Goal: Communication & Community: Answer question/provide support

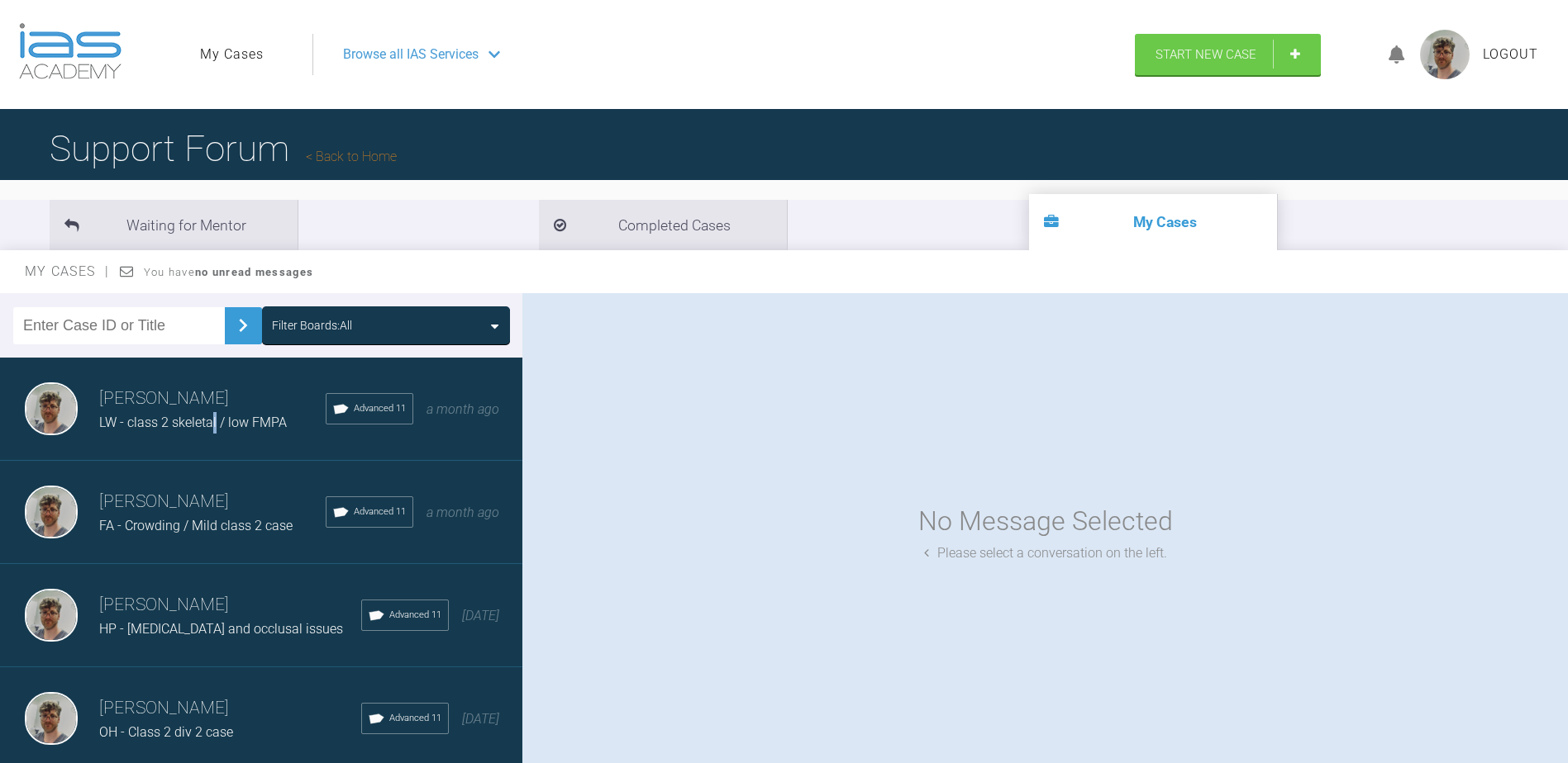
click at [216, 438] on div "[PERSON_NAME] LW - class 2 skeletal / low FMPA Advanced 11 a month ago" at bounding box center [268, 409] width 535 height 103
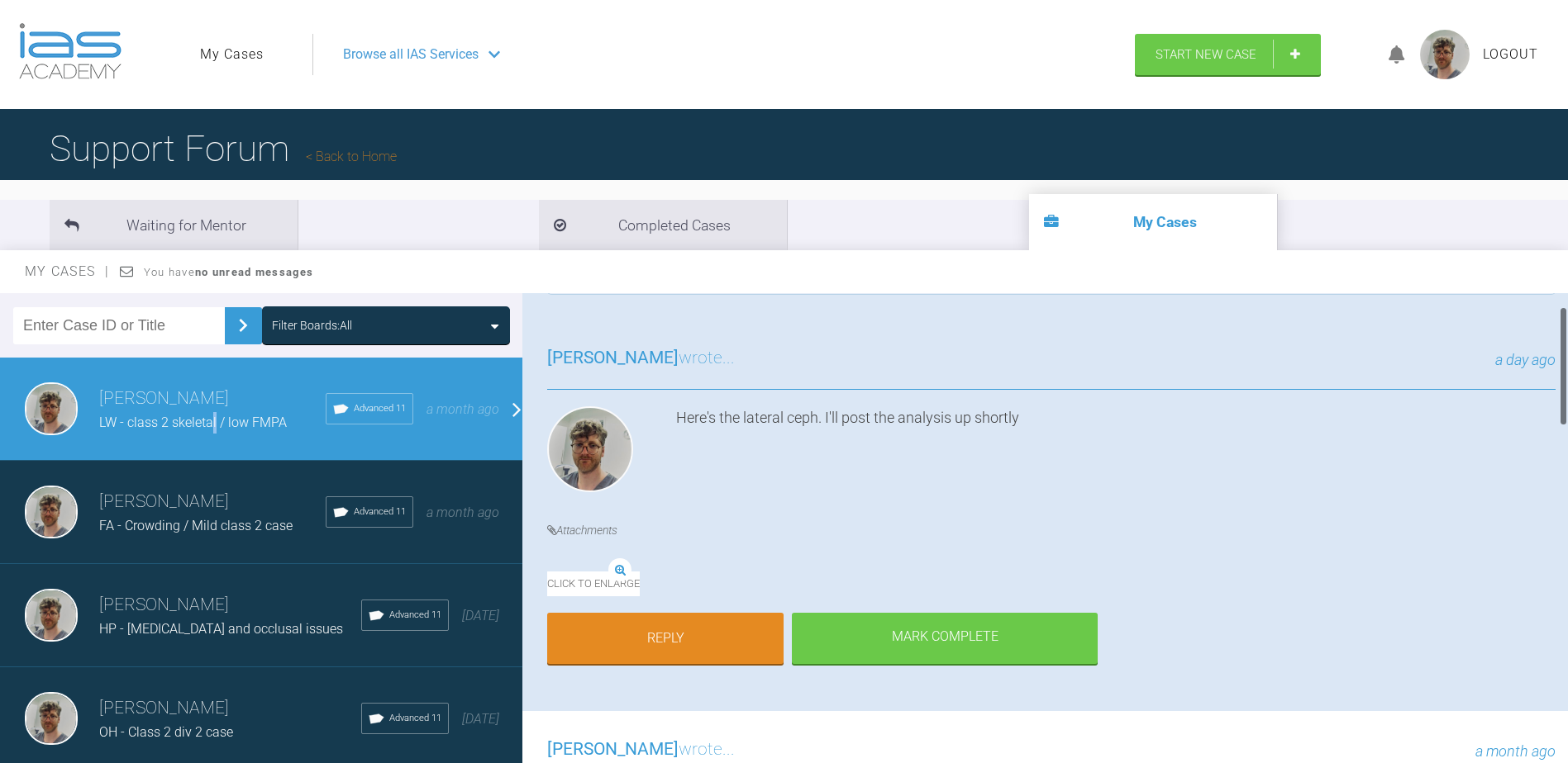
scroll to position [165, 0]
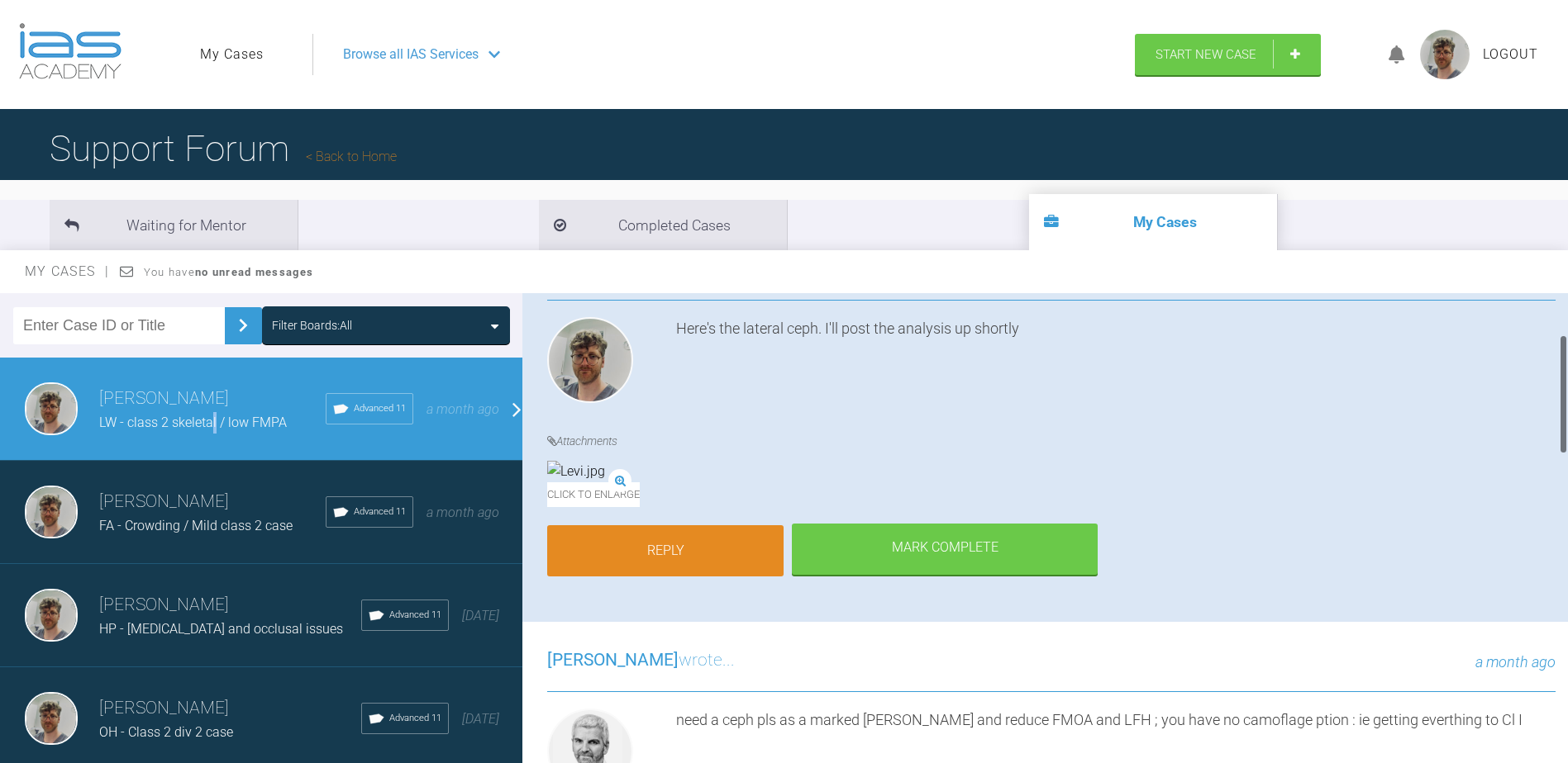
click at [706, 577] on link "Reply" at bounding box center [665, 551] width 237 height 51
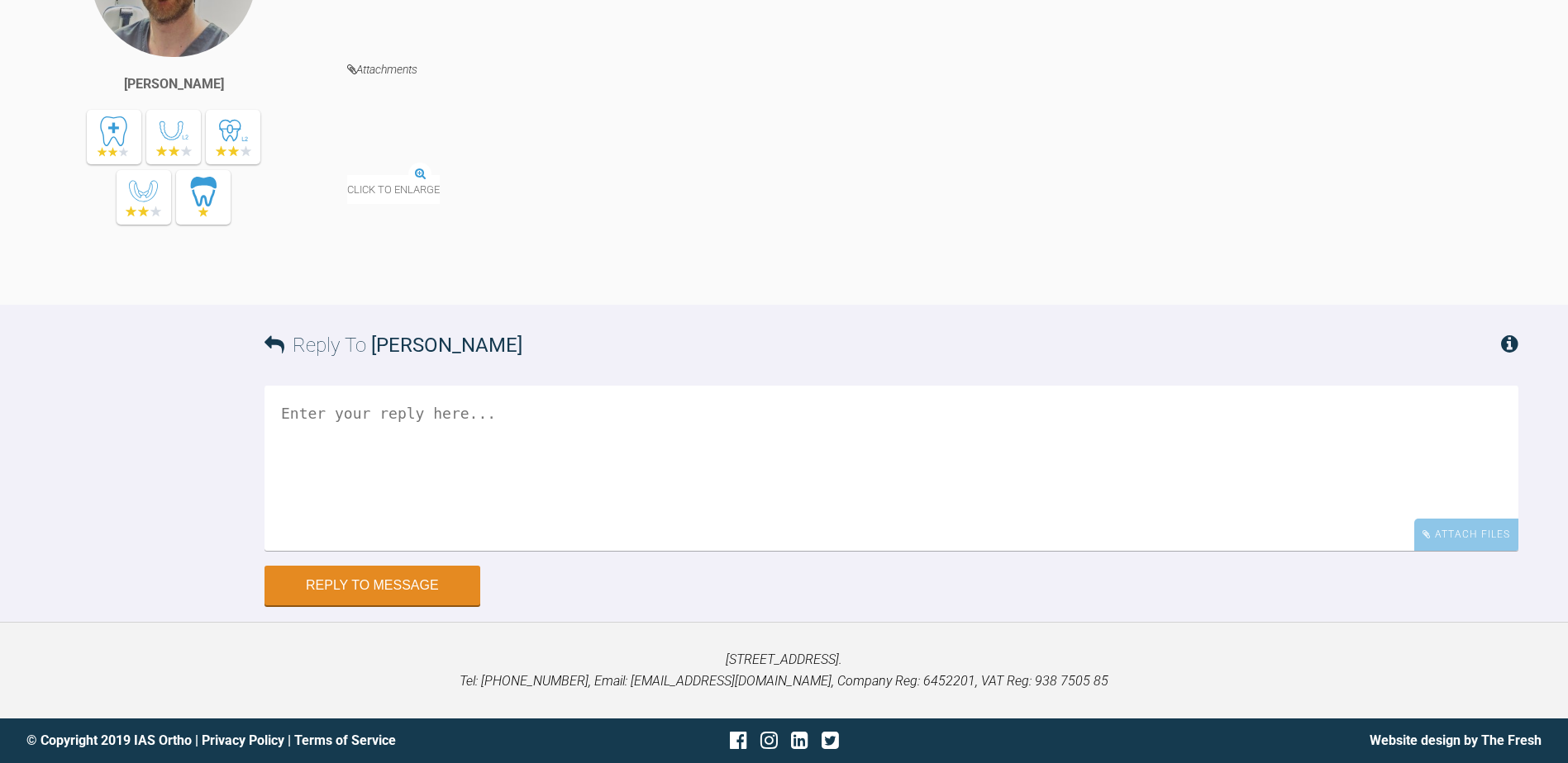
scroll to position [2010, 0]
click at [716, 466] on textarea at bounding box center [892, 468] width 1254 height 165
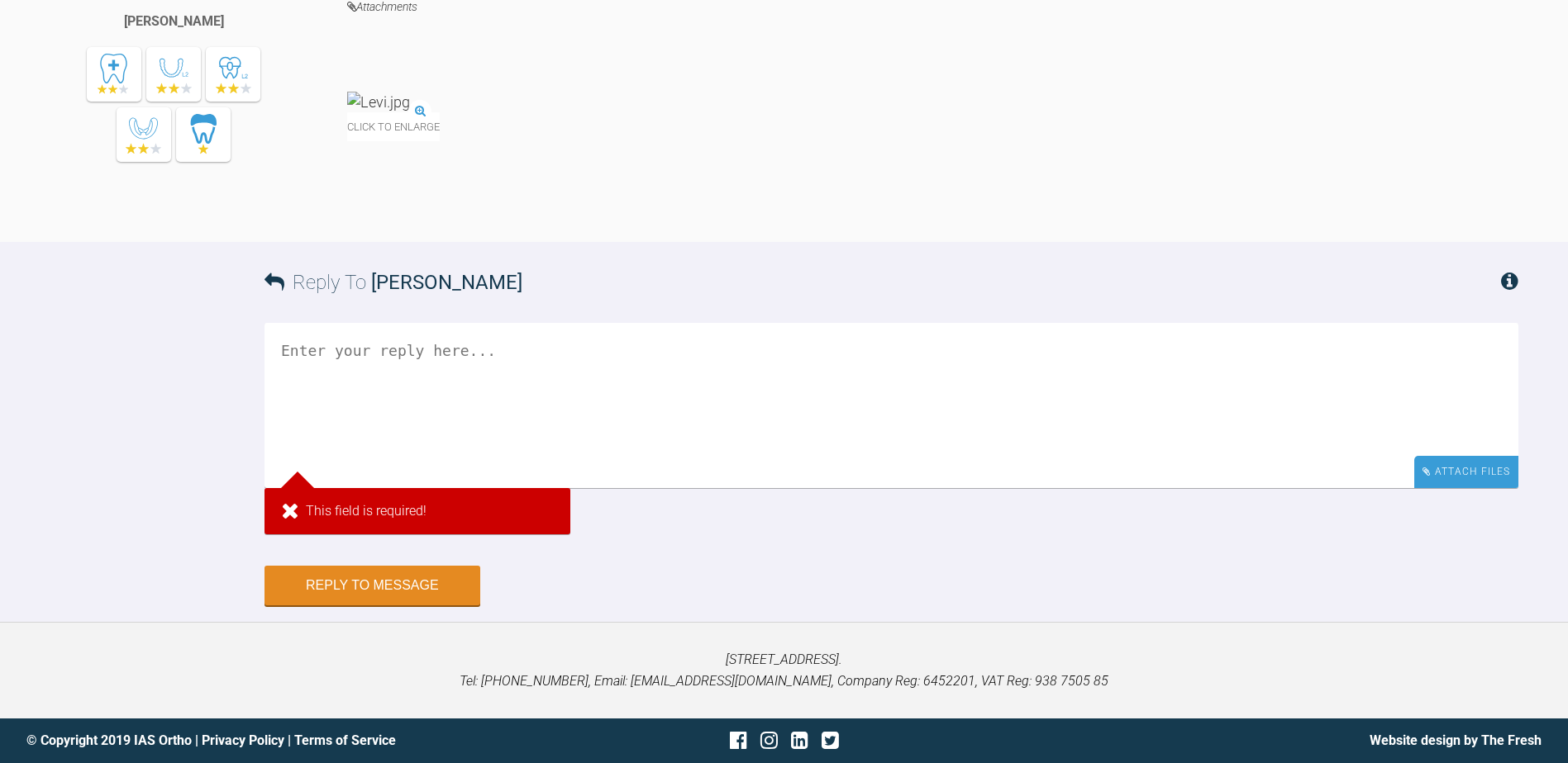
click at [1471, 489] on div "Attach Files" at bounding box center [1467, 471] width 104 height 32
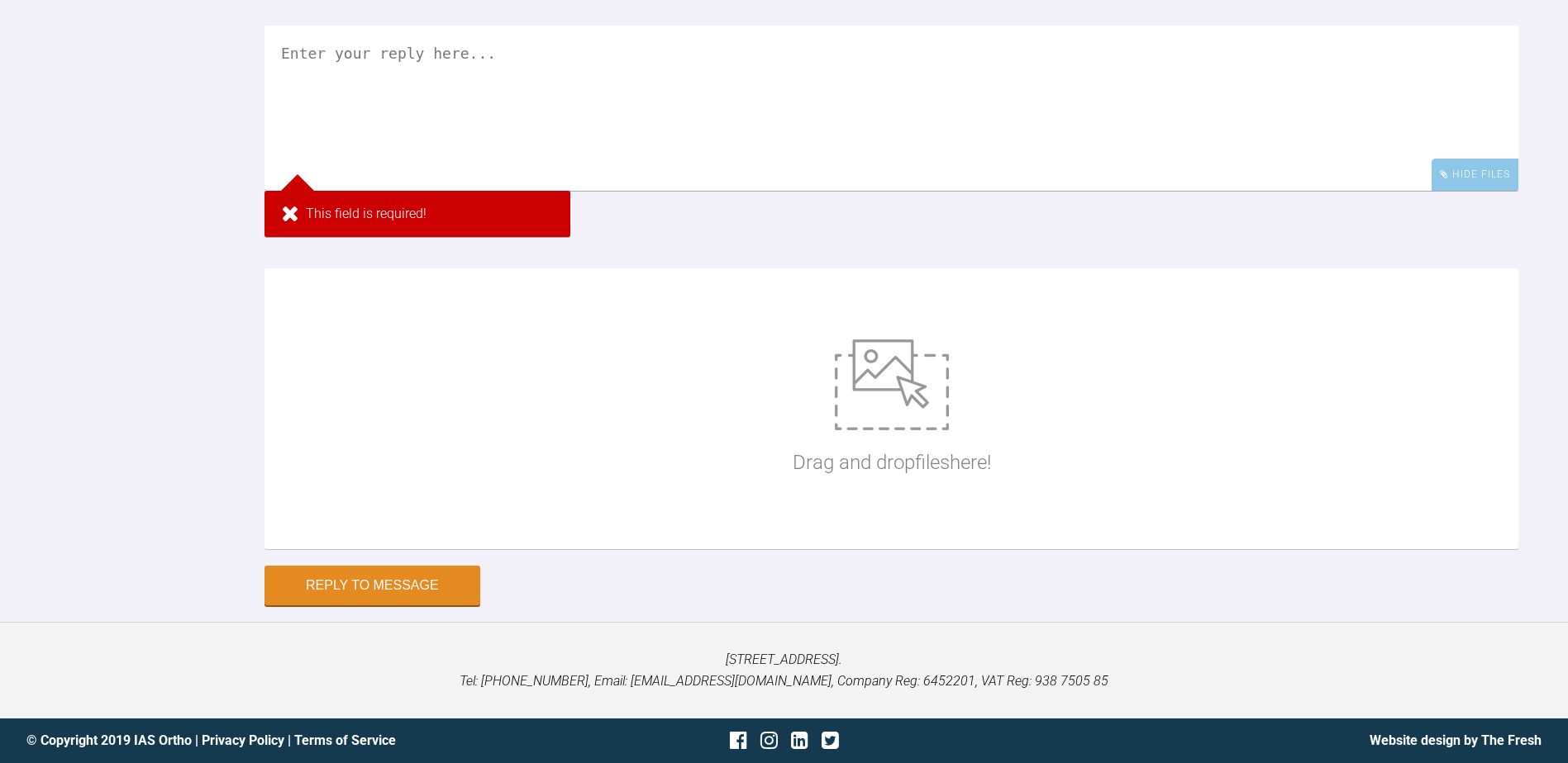
click at [479, 550] on div "Drag and drop files here!" at bounding box center [892, 409] width 1254 height 281
type input "C:\fakepath\thumbnail_IMG_0230.jpg"
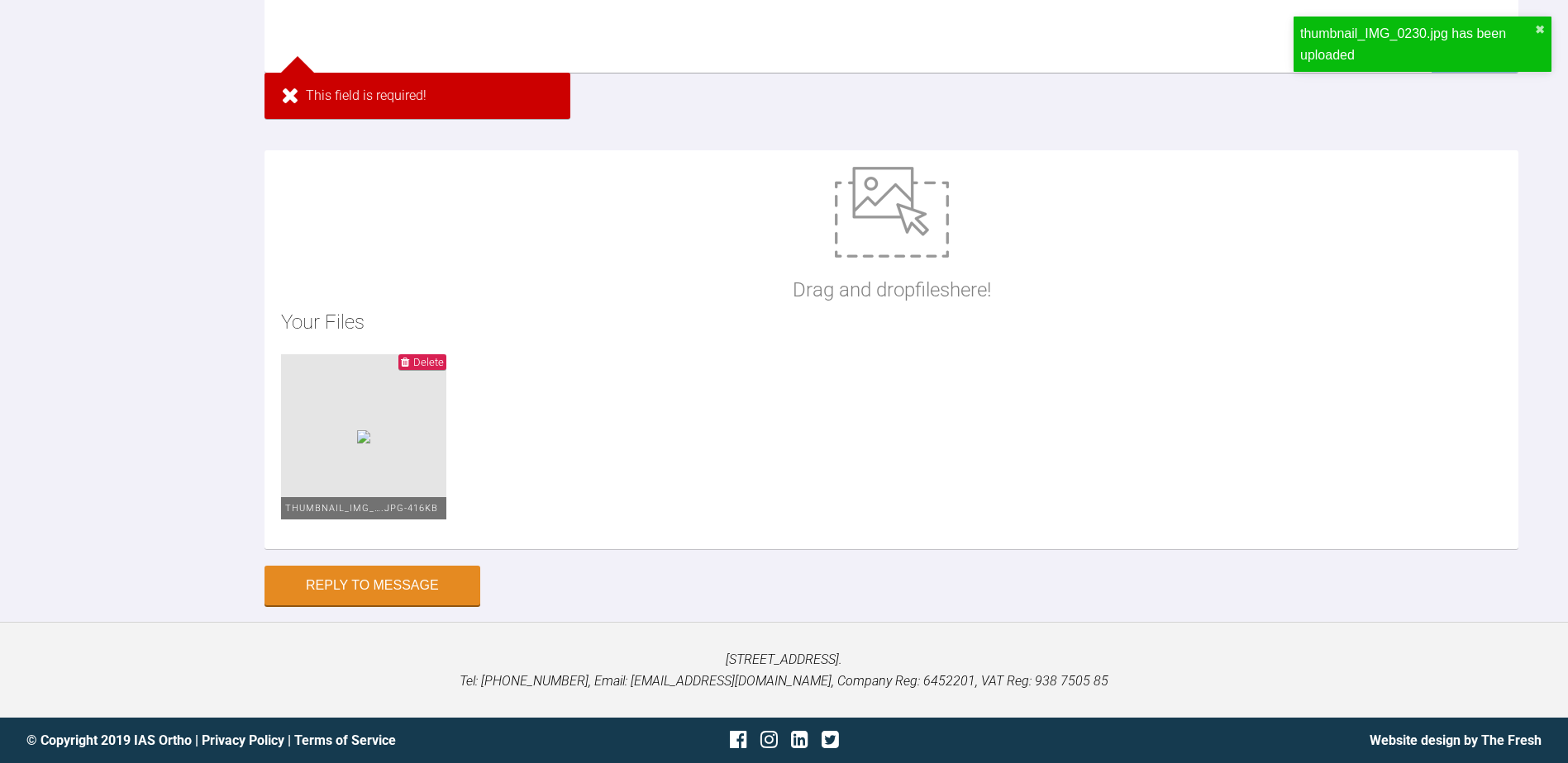
scroll to position [2159, 0]
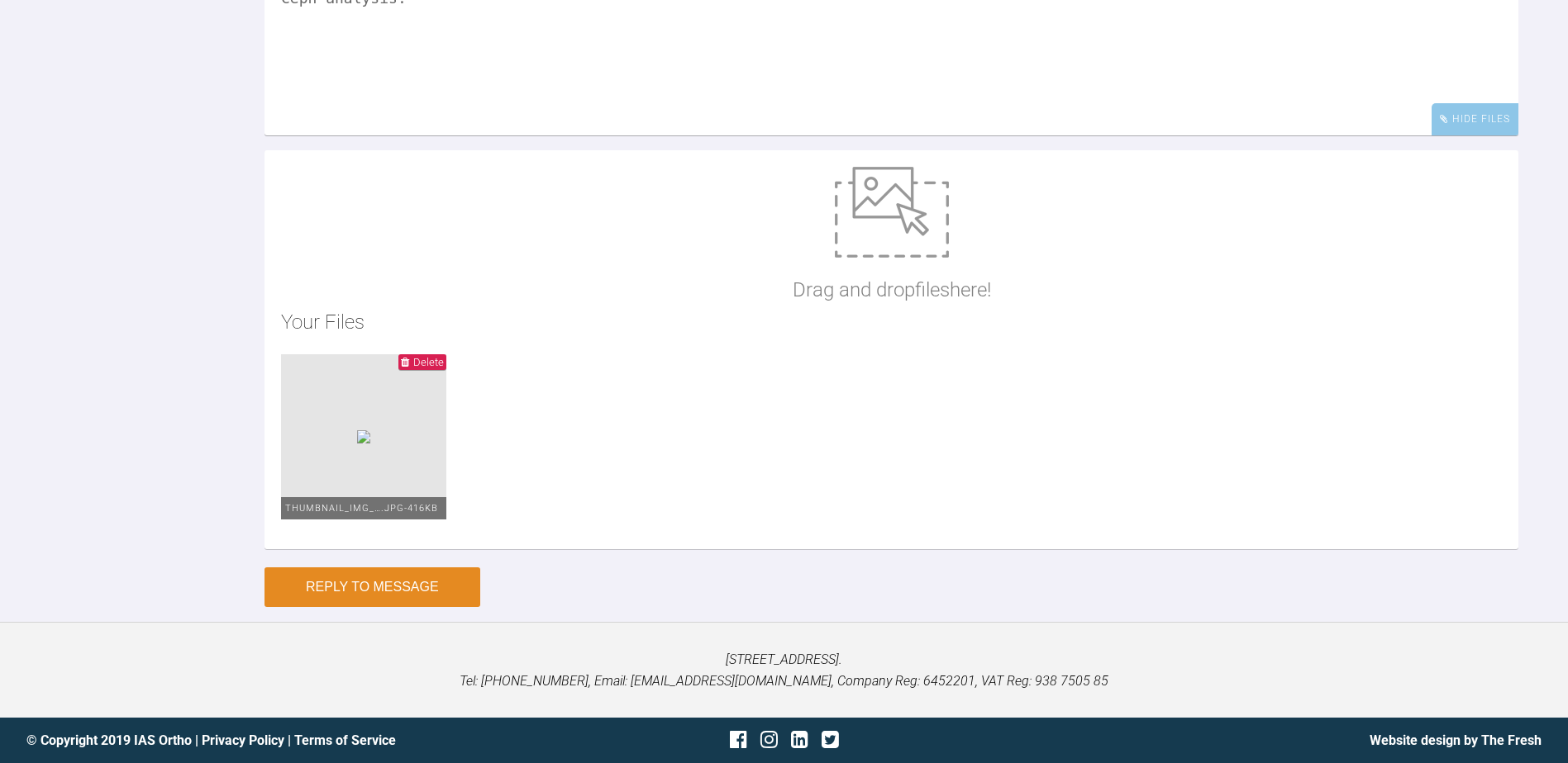
type textarea "Ceph analysis:"
click at [393, 598] on button "Reply to Message" at bounding box center [372, 587] width 215 height 40
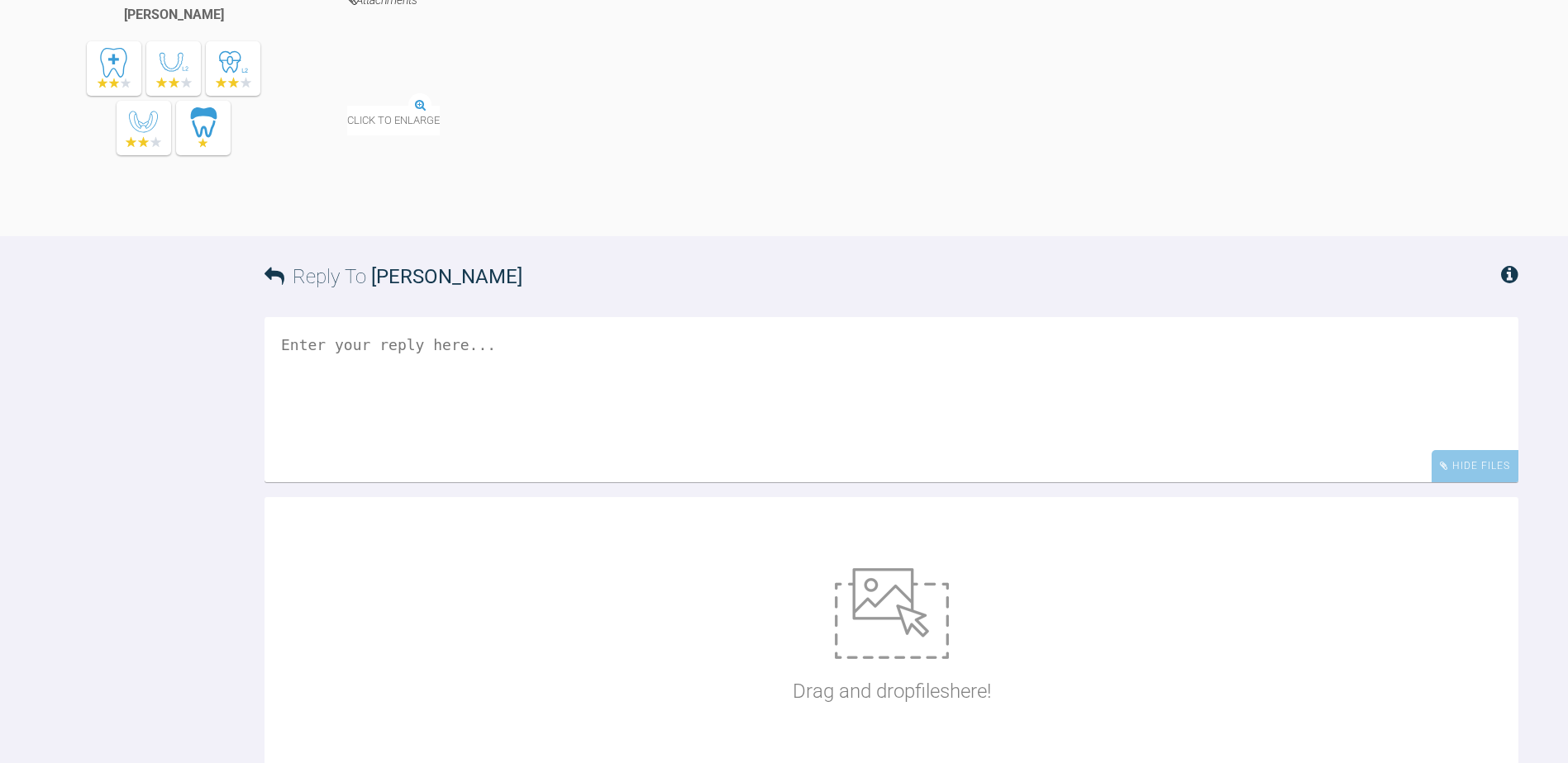
scroll to position [2408, 0]
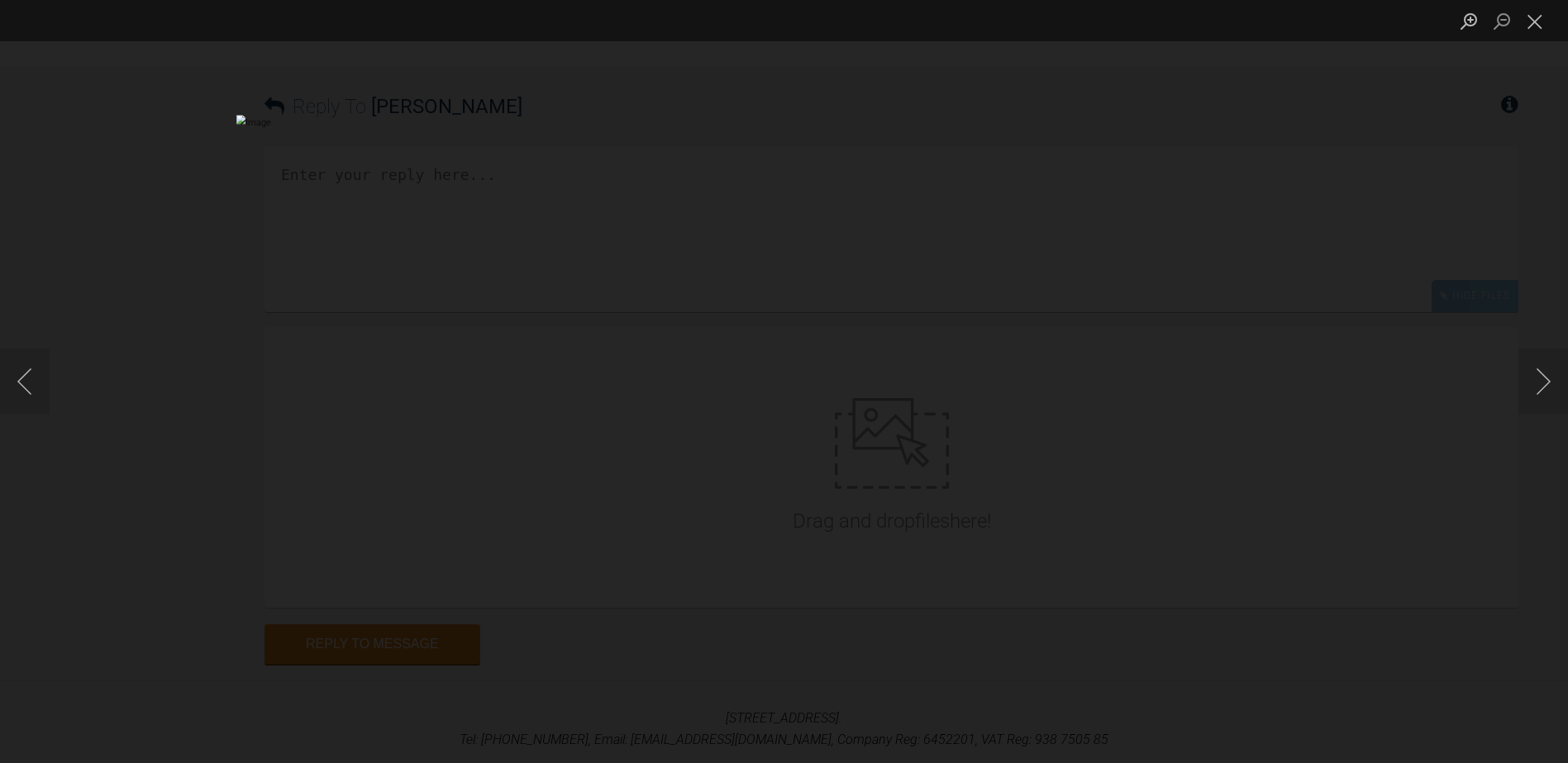
scroll to position [2490, 0]
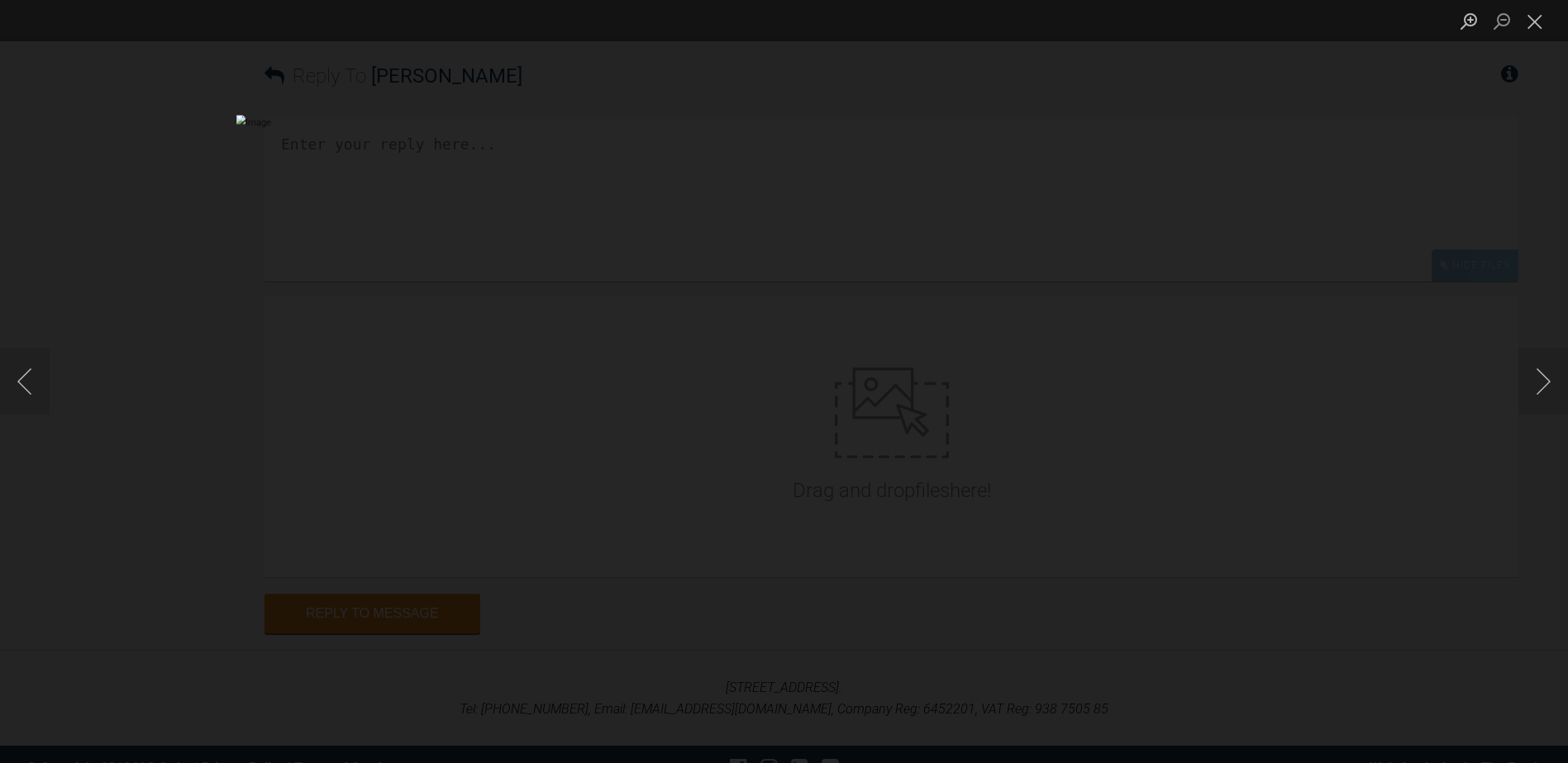
click at [798, 552] on img "Lightbox" at bounding box center [784, 382] width 1096 height 534
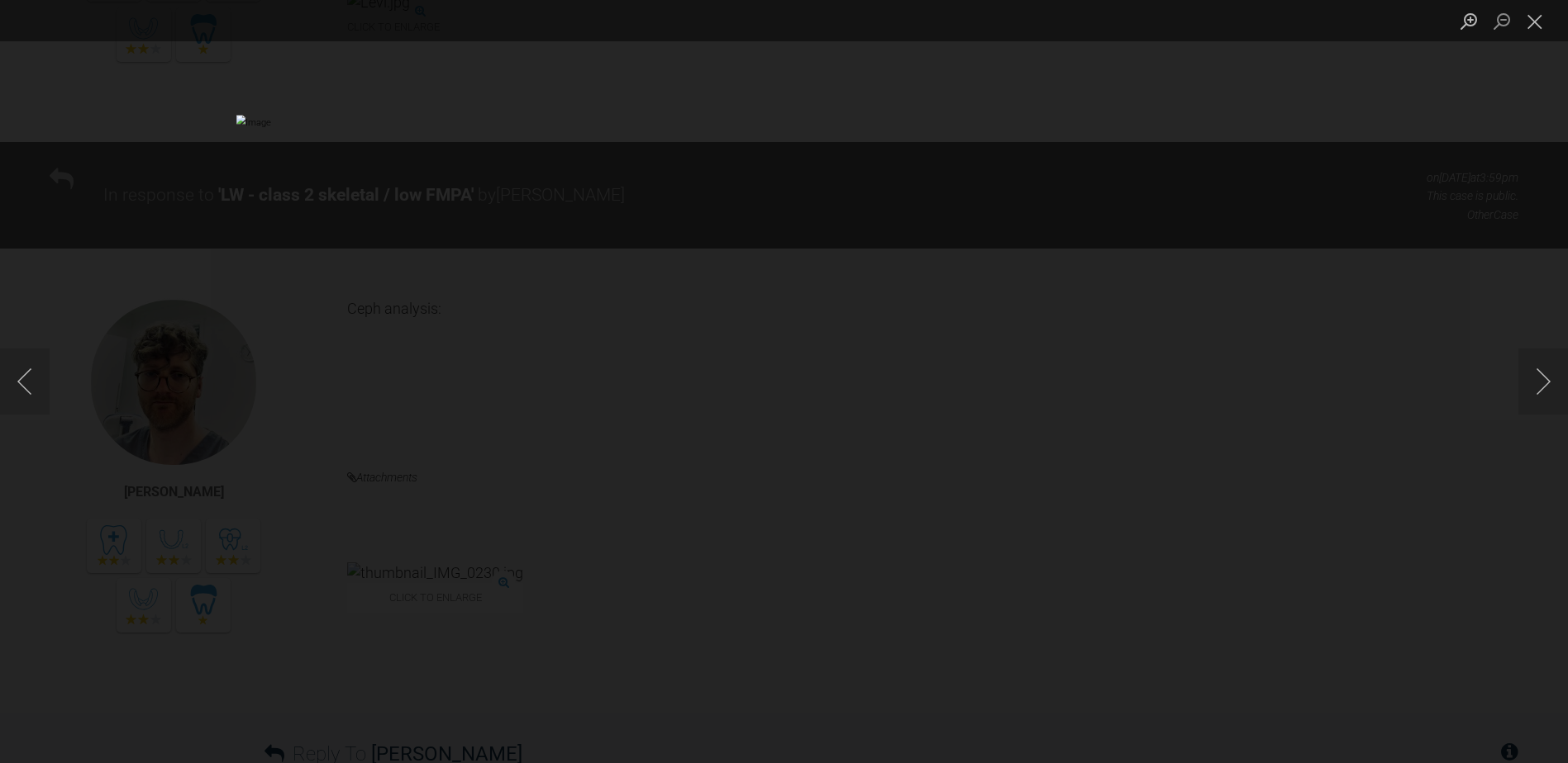
scroll to position [1852, 0]
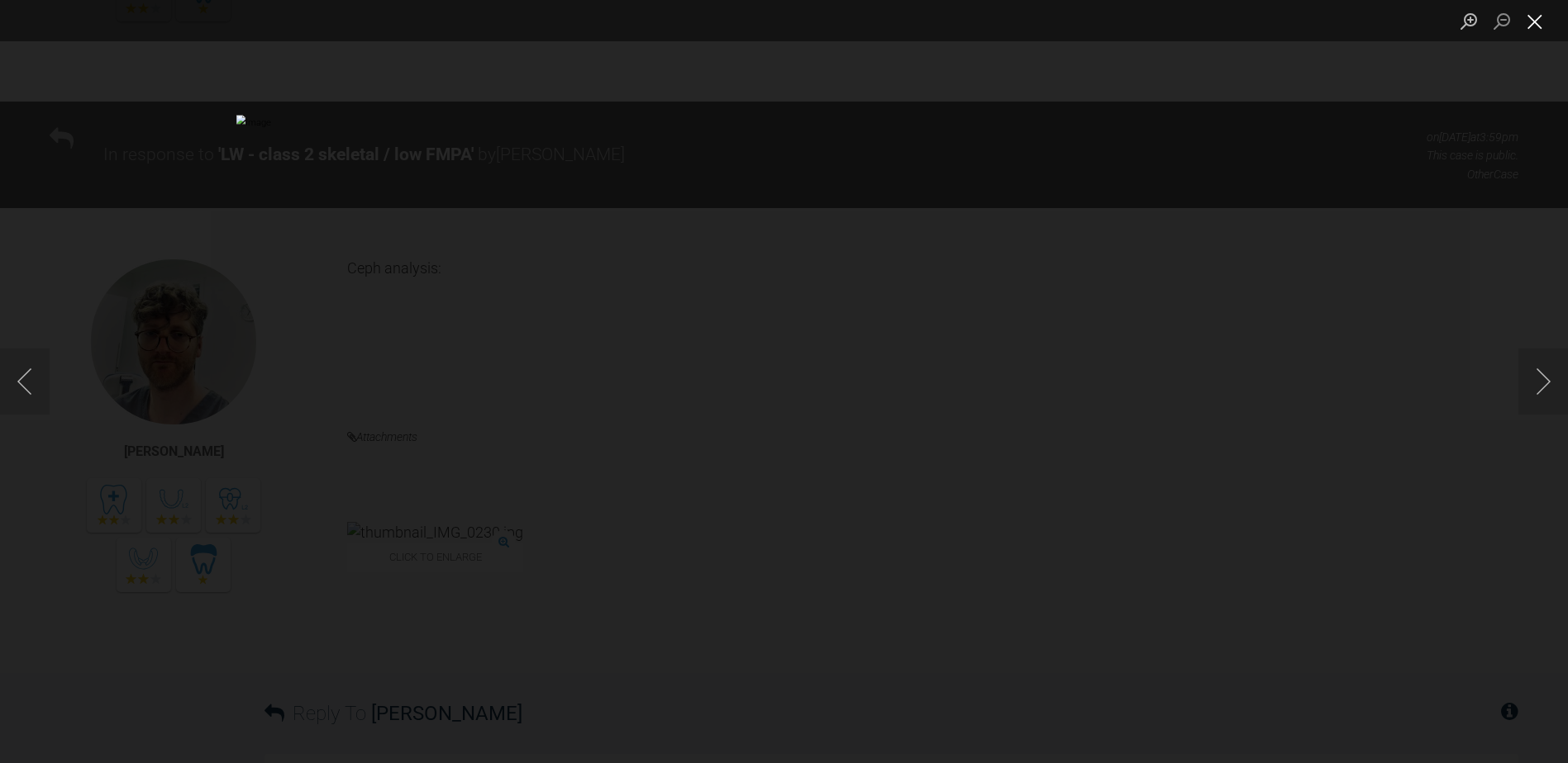
click at [1530, 26] on button "Close lightbox" at bounding box center [1535, 21] width 33 height 29
